Goal: Information Seeking & Learning: Learn about a topic

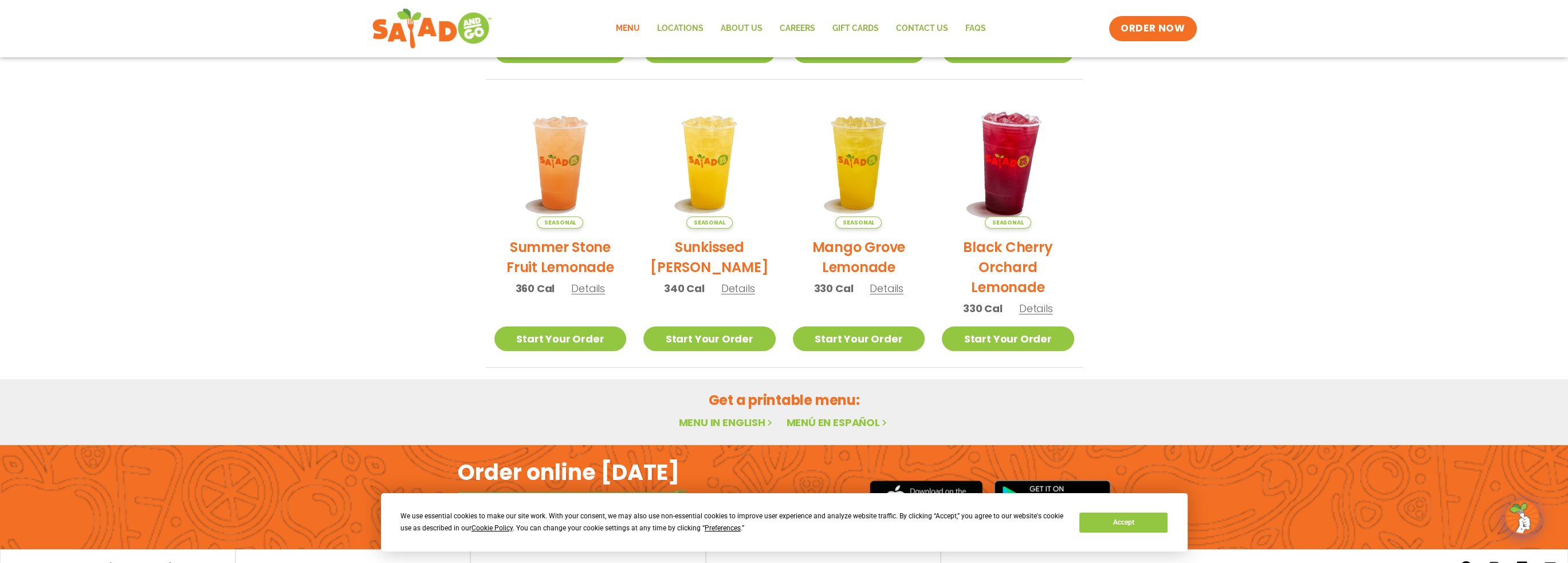
scroll to position [572, 0]
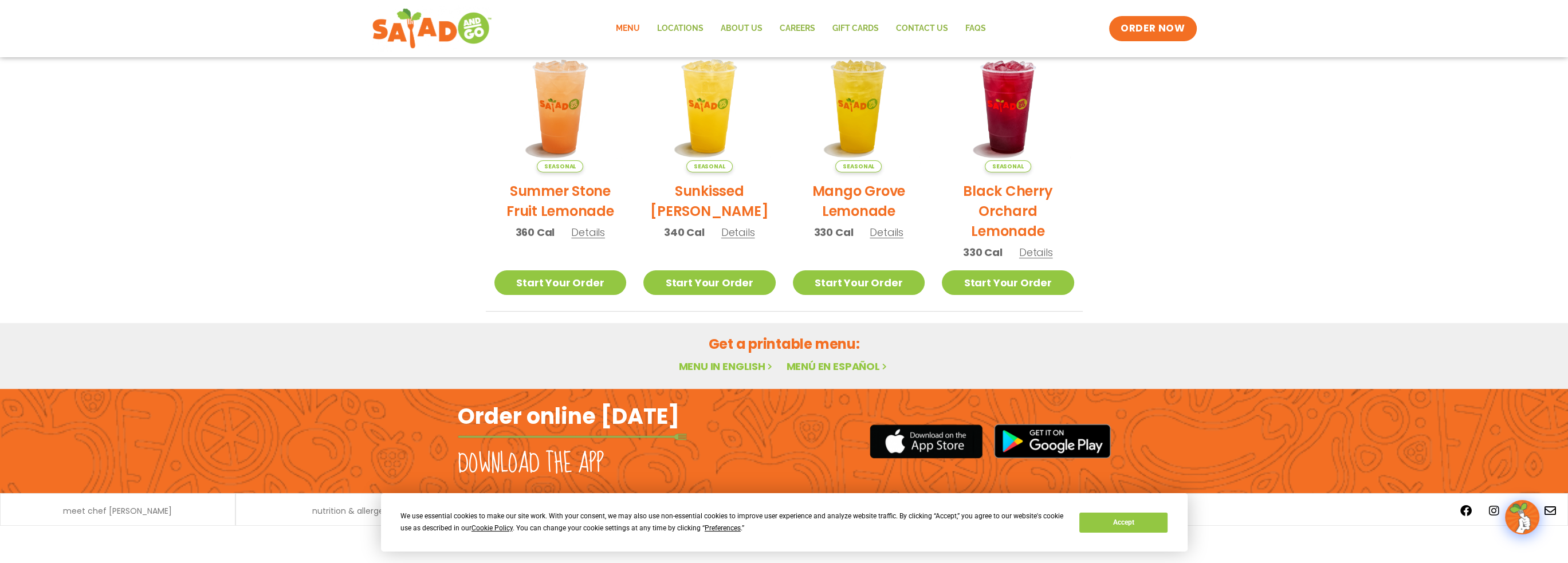
click at [738, 365] on link "Menu in English" at bounding box center [726, 366] width 96 height 15
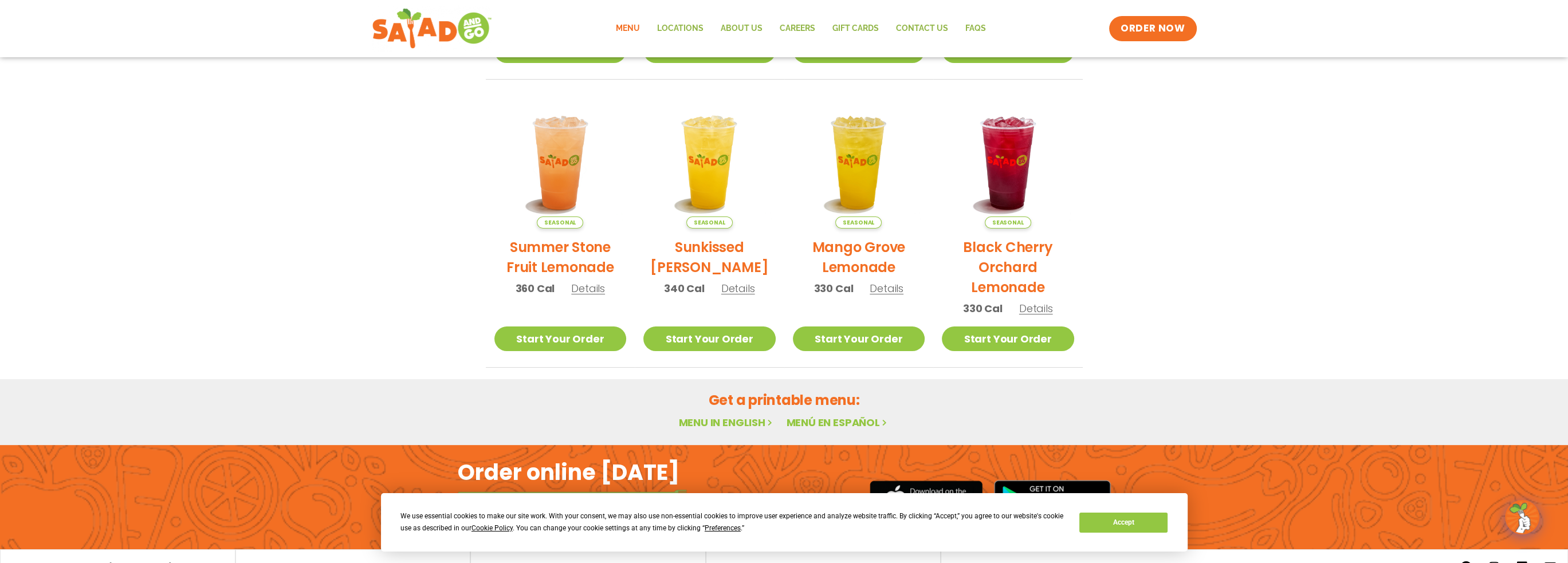
scroll to position [572, 0]
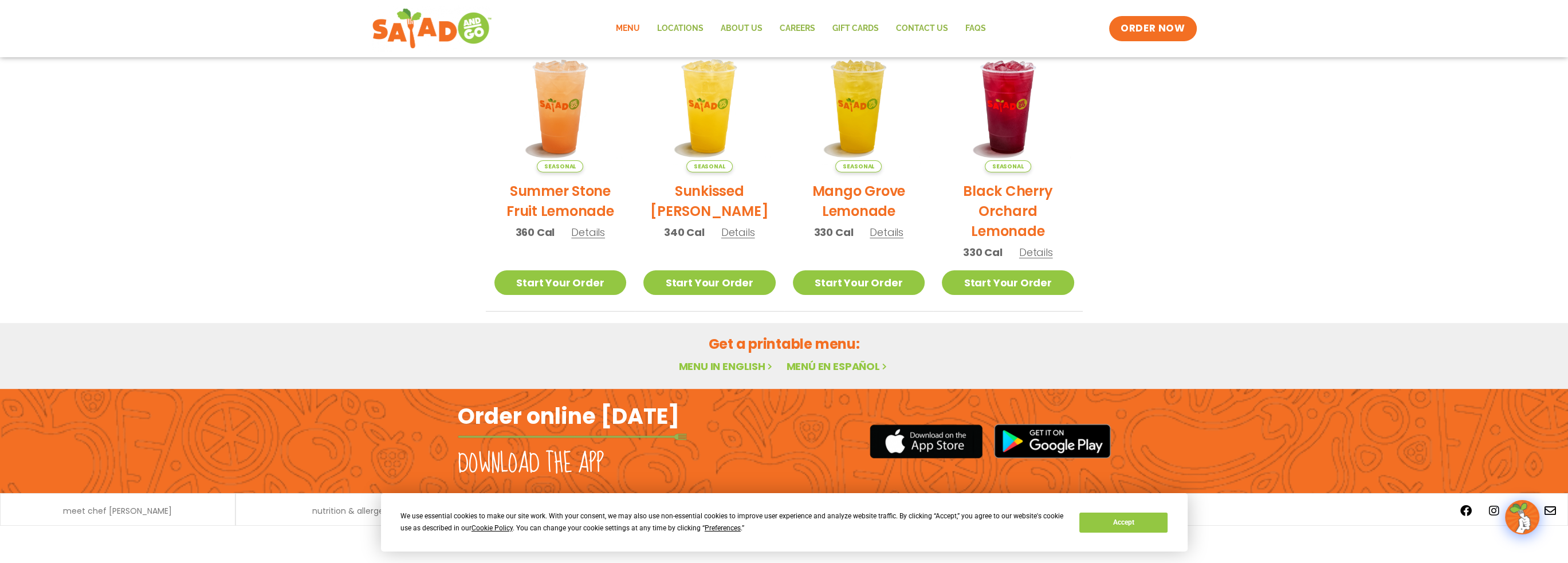
click at [723, 364] on link "Menu in English" at bounding box center [726, 366] width 96 height 15
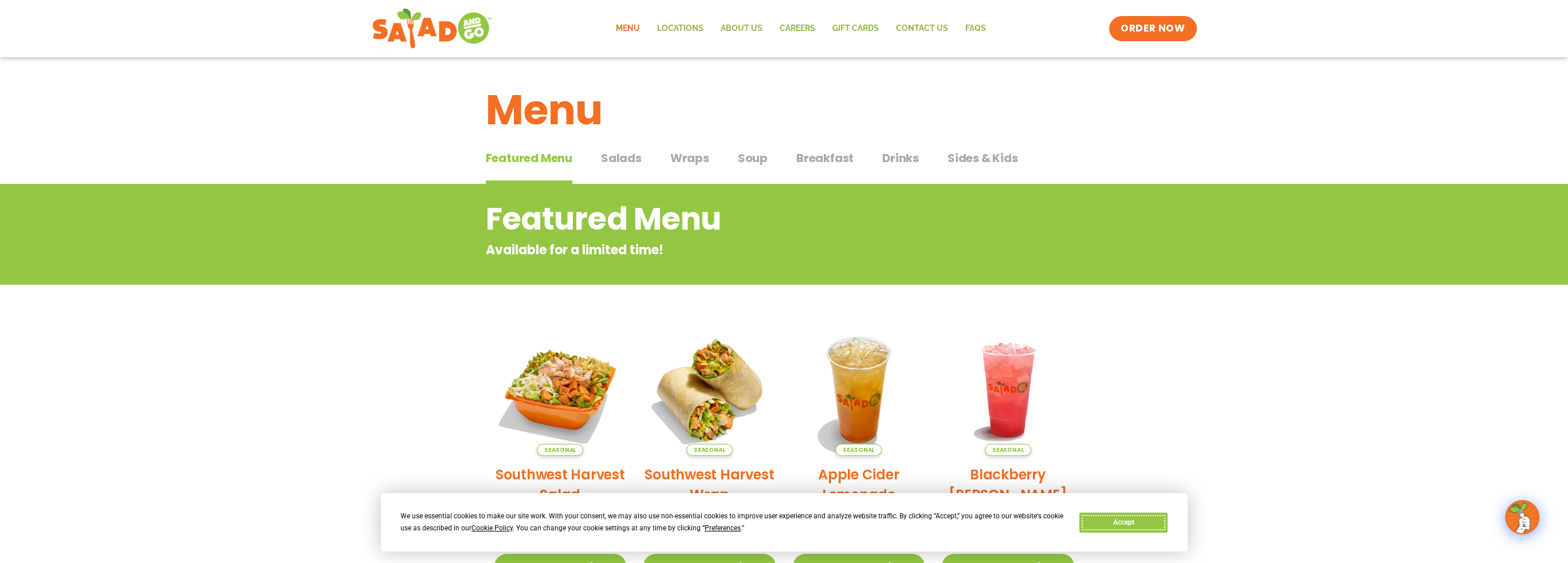
click at [1121, 528] on button "Accept" at bounding box center [1123, 522] width 88 height 20
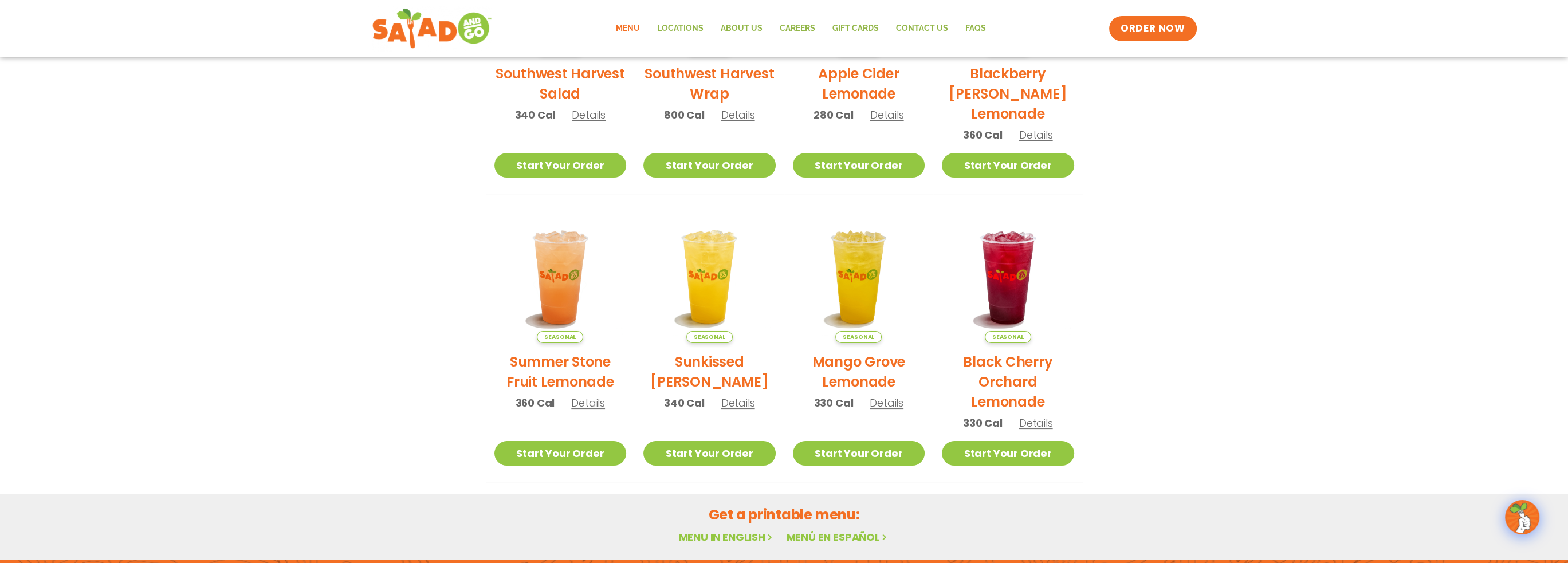
scroll to position [458, 0]
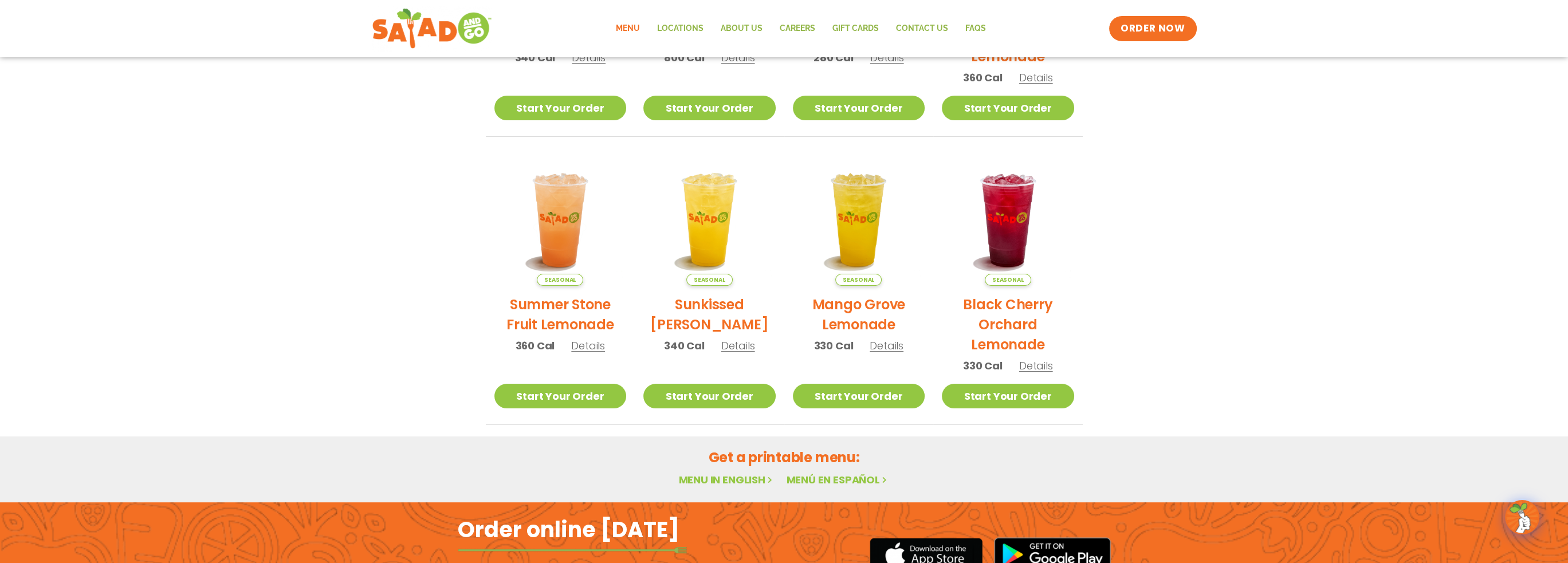
click at [717, 476] on link "Menu in English" at bounding box center [726, 480] width 96 height 15
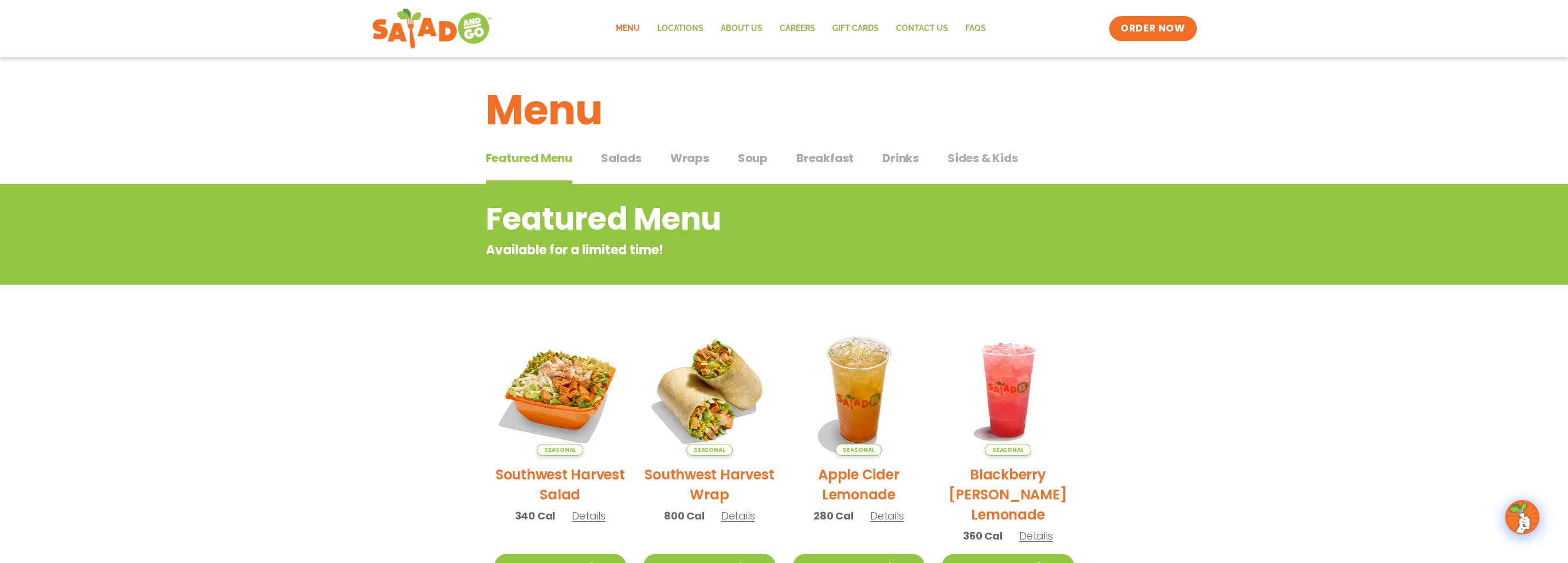
click at [1518, 514] on img at bounding box center [1522, 517] width 32 height 32
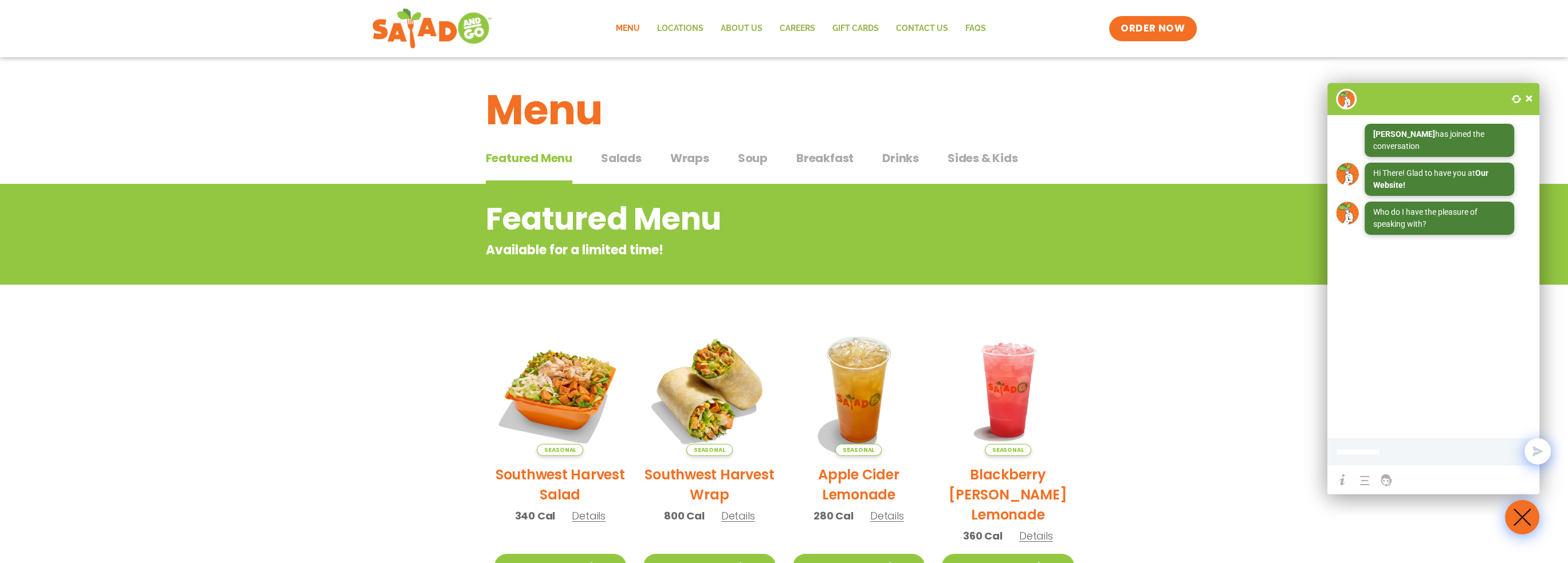
click at [1529, 95] on span at bounding box center [1529, 98] width 12 height 12
